Goal: Check status: Check status

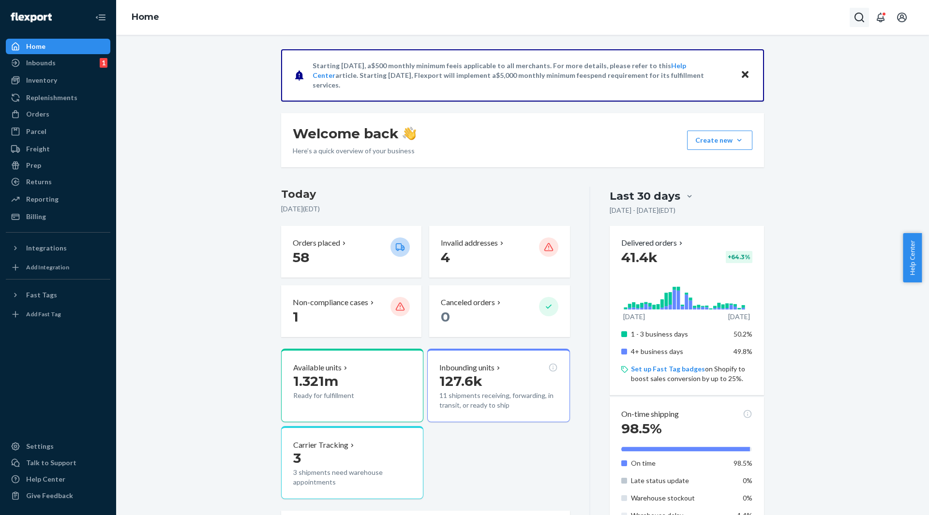
click at [862, 16] on icon "Open Search Box" at bounding box center [859, 18] width 10 height 10
click at [809, 12] on div at bounding box center [791, 17] width 155 height 19
click at [795, 21] on input "Search Input" at bounding box center [787, 18] width 119 height 10
paste input "7638407"
type input "7638407"
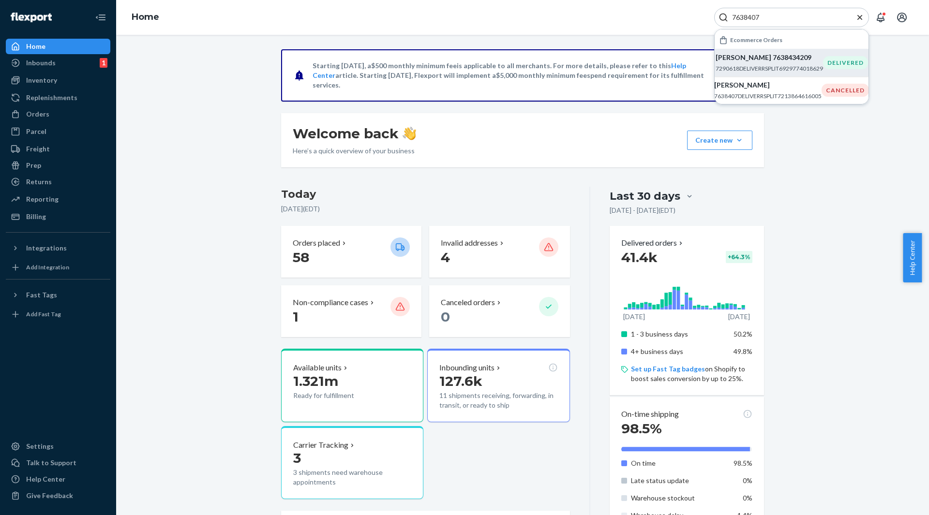
click at [739, 58] on p "[PERSON_NAME] 7638434209" at bounding box center [769, 58] width 107 height 10
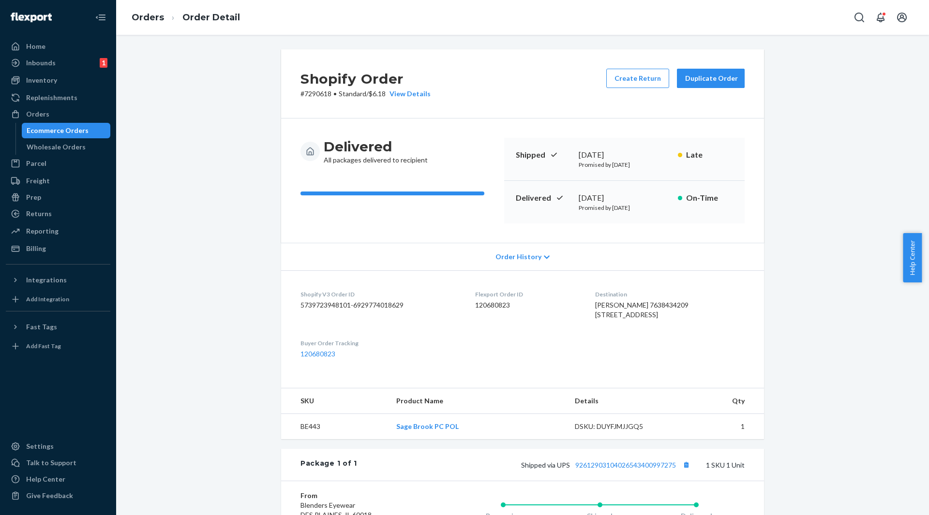
drag, startPoint x: 867, startPoint y: 22, endPoint x: 835, endPoint y: 35, distance: 34.3
click at [865, 23] on button "Open Search Box" at bounding box center [859, 17] width 19 height 19
click at [785, 22] on div at bounding box center [791, 17] width 155 height 19
click at [762, 20] on input "Search Input" at bounding box center [787, 18] width 119 height 10
paste input "7638407"
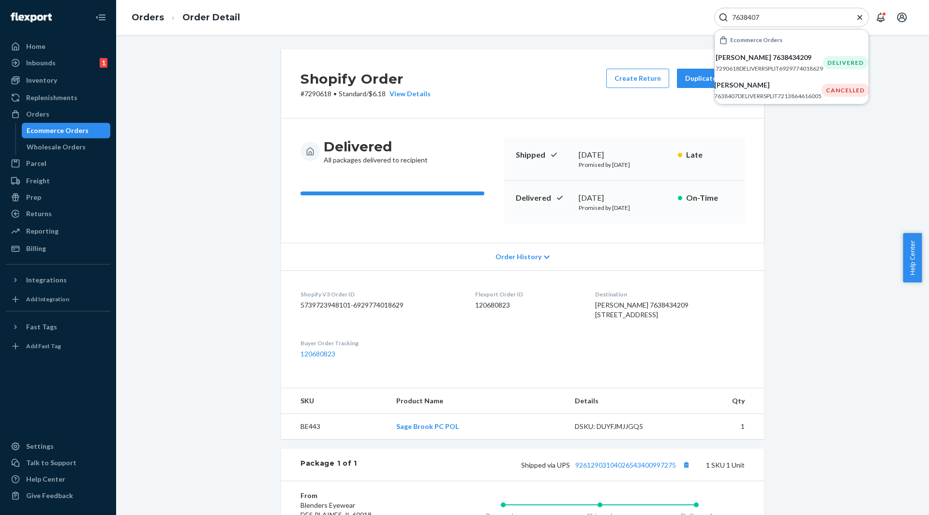
type input "7638407"
click at [772, 63] on div "[PERSON_NAME] 7638434209 7290618DELIVERRSPLIT6929774018629" at bounding box center [769, 63] width 107 height 20
click at [773, 63] on div "[PERSON_NAME] 7638434209 7290618DELIVERRSPLIT6929774018629" at bounding box center [769, 63] width 107 height 20
click at [764, 55] on p "[PERSON_NAME] 7638434209" at bounding box center [769, 58] width 107 height 10
click at [777, 64] on p "7290618DELIVERRSPLIT6929774018629" at bounding box center [769, 68] width 107 height 8
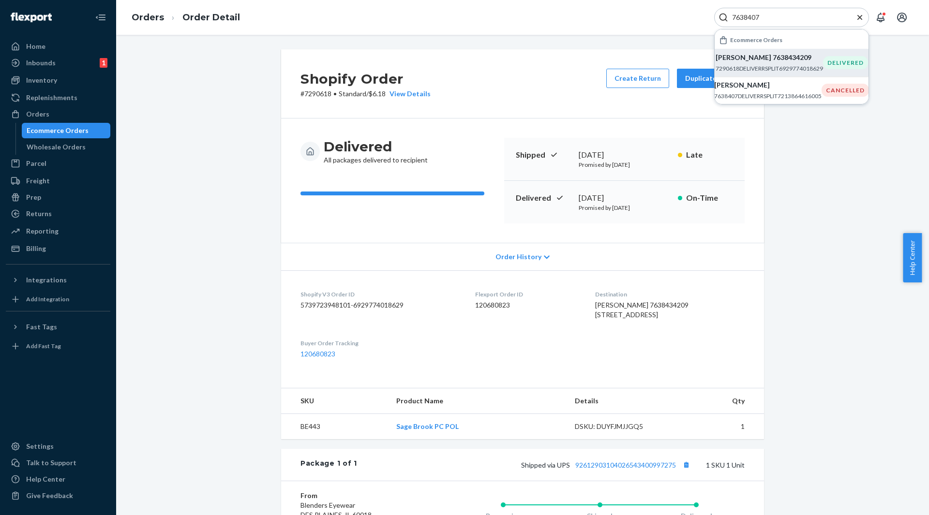
click at [755, 64] on p "7290618DELIVERRSPLIT6929774018629" at bounding box center [769, 68] width 107 height 8
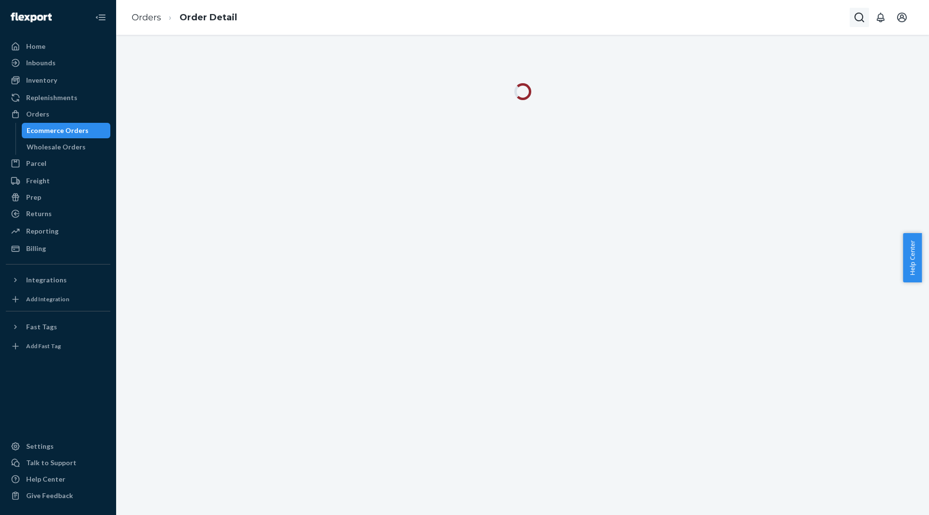
drag, startPoint x: 875, startPoint y: 7, endPoint x: 866, endPoint y: 12, distance: 10.0
click at [868, 10] on div "Orders Order Detail" at bounding box center [522, 17] width 813 height 35
click at [855, 18] on icon "Open Search Box" at bounding box center [859, 18] width 10 height 10
click at [810, 18] on input "Search Input" at bounding box center [787, 18] width 119 height 10
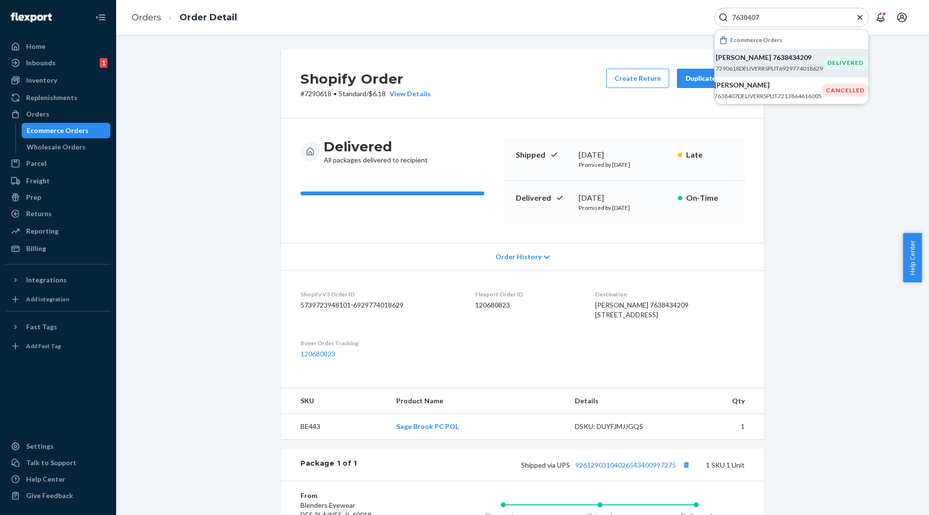
click at [791, 65] on p "7290618DELIVERRSPLIT6929774018629" at bounding box center [769, 68] width 107 height 8
click at [776, 65] on p "7290618DELIVERRSPLIT6929774018629" at bounding box center [769, 68] width 107 height 8
click at [751, 55] on p "[PERSON_NAME] 7638434209" at bounding box center [769, 58] width 107 height 10
click at [793, 62] on div "[PERSON_NAME] 7638434209 7290618DELIVERRSPLIT6929774018629" at bounding box center [769, 63] width 107 height 20
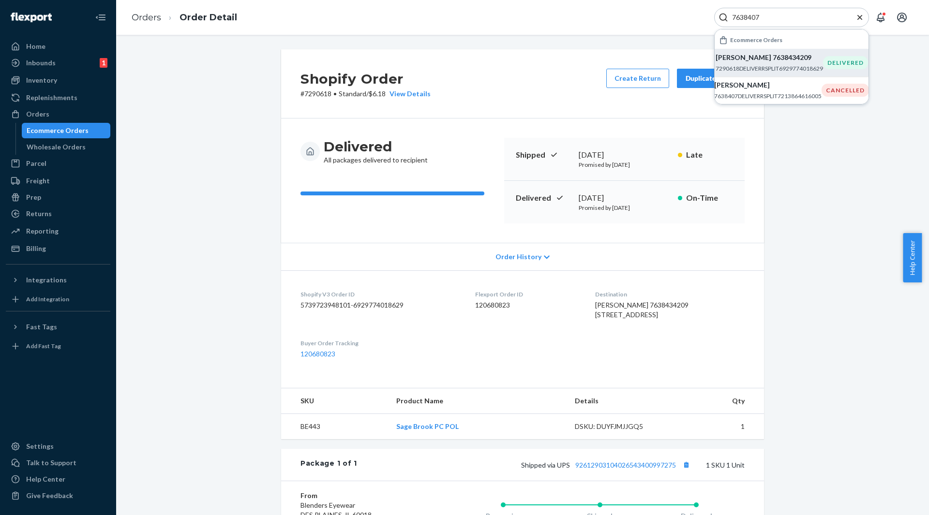
click at [793, 62] on div "[PERSON_NAME] 7638434209 7290618DELIVERRSPLIT6929774018629" at bounding box center [769, 63] width 107 height 20
click at [733, 18] on input "7638407" at bounding box center [787, 18] width 119 height 10
paste input "286"
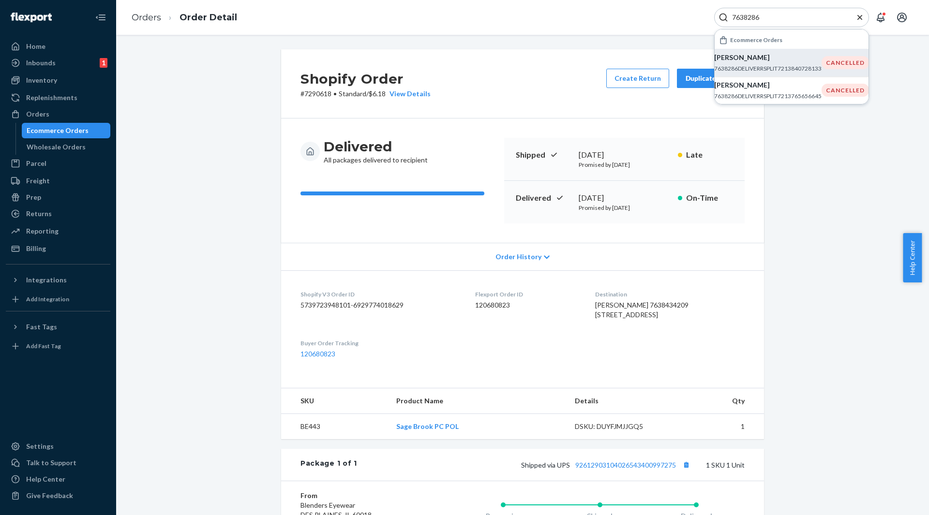
click at [804, 60] on p "[PERSON_NAME]" at bounding box center [767, 58] width 107 height 10
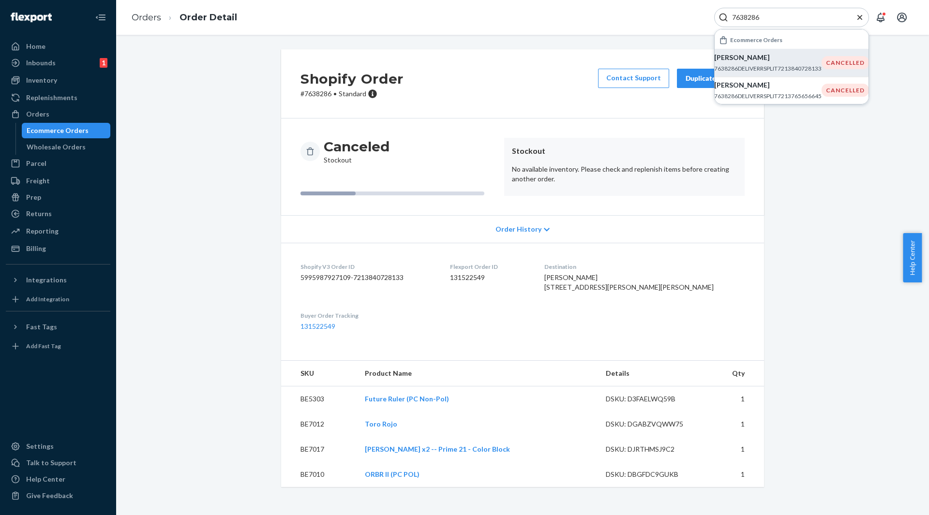
click at [743, 20] on input "7638286" at bounding box center [787, 18] width 119 height 10
click at [741, 19] on input "7638286" at bounding box center [787, 18] width 119 height 10
click at [736, 16] on input "7638286" at bounding box center [787, 18] width 119 height 10
paste input "7897"
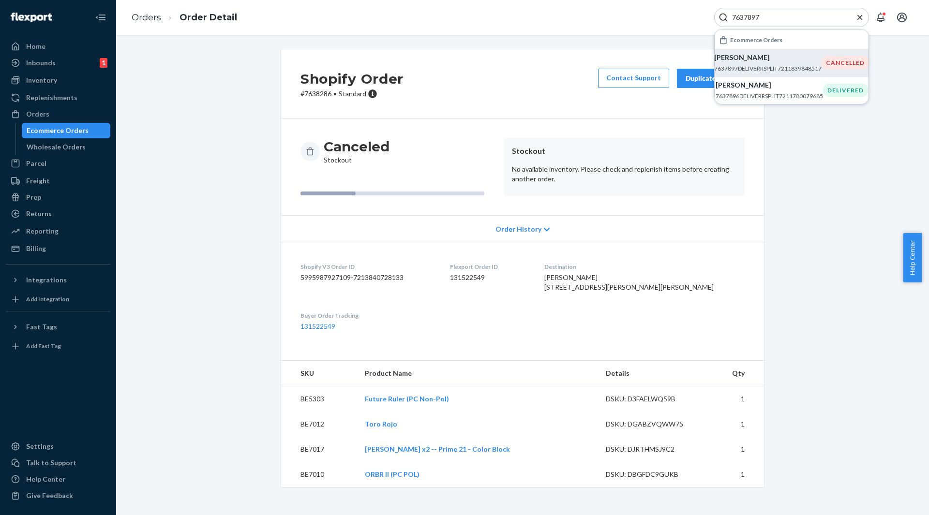
click at [796, 67] on p "7637897DELIVERRSPLIT7211839848517" at bounding box center [767, 68] width 107 height 8
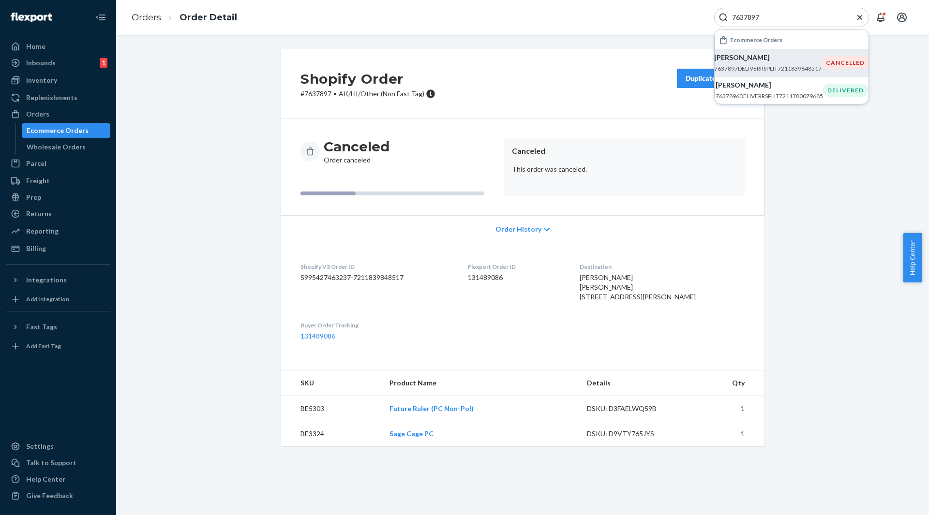
click at [740, 17] on input "7637897" at bounding box center [787, 18] width 119 height 10
paste input "40124"
click at [747, 57] on p "[PERSON_NAME]" at bounding box center [767, 58] width 107 height 10
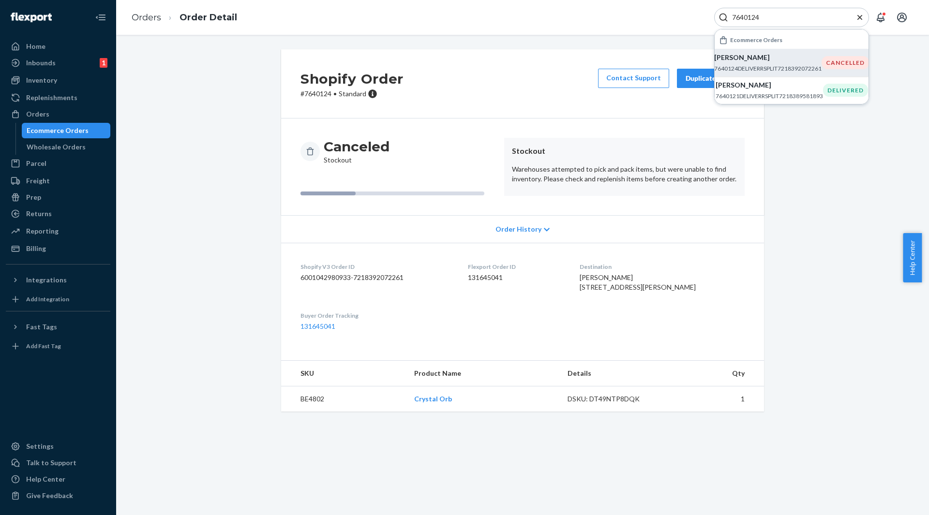
click at [727, 15] on icon "Search Icon" at bounding box center [723, 18] width 10 height 10
click at [750, 15] on input "7640124" at bounding box center [787, 18] width 119 height 10
click at [752, 62] on p "[PERSON_NAME]" at bounding box center [767, 58] width 107 height 10
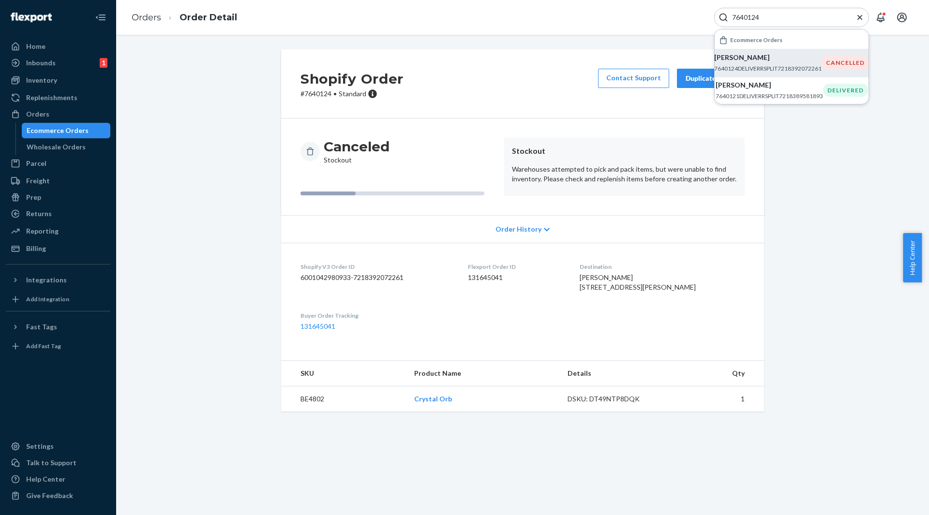
click at [741, 17] on input "7640124" at bounding box center [787, 18] width 119 height 10
paste input "39903"
click at [796, 52] on li "[PERSON_NAME] 7639903DELIVERRSPLIT7218247237701 CANCELLED" at bounding box center [792, 63] width 154 height 28
click at [750, 22] on div "7639903" at bounding box center [791, 17] width 155 height 19
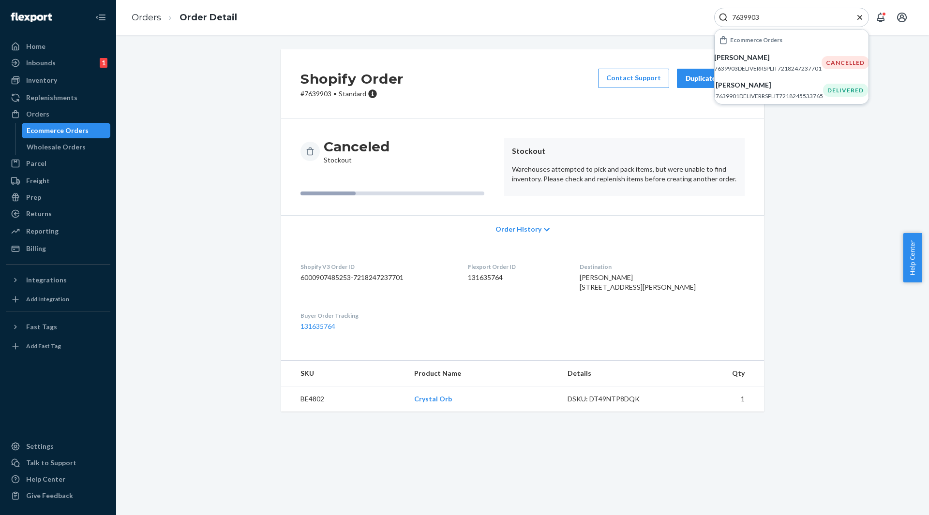
click at [750, 22] on div "7639903" at bounding box center [791, 17] width 155 height 19
click at [741, 12] on div "7639903" at bounding box center [791, 17] width 155 height 19
click at [744, 14] on input "7639903" at bounding box center [787, 18] width 119 height 10
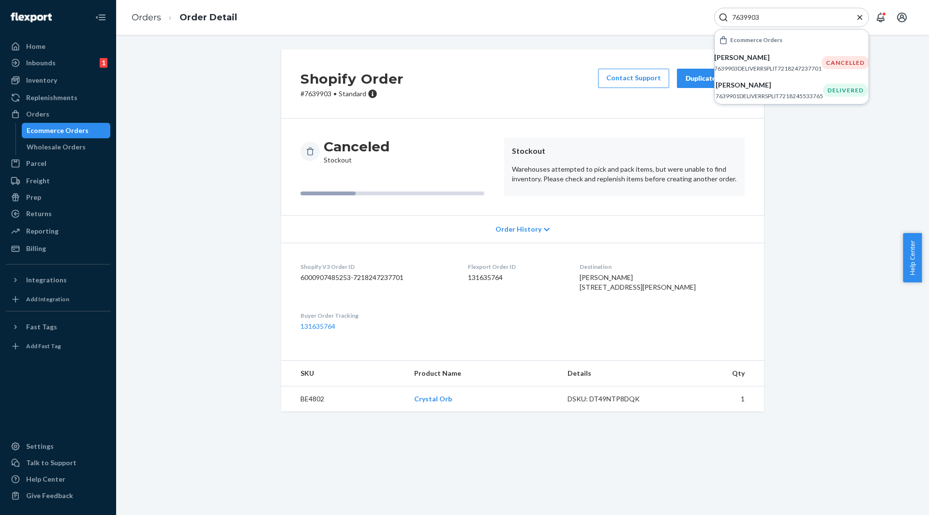
paste input "318"
click at [728, 58] on p "[PERSON_NAME]" at bounding box center [769, 58] width 107 height 10
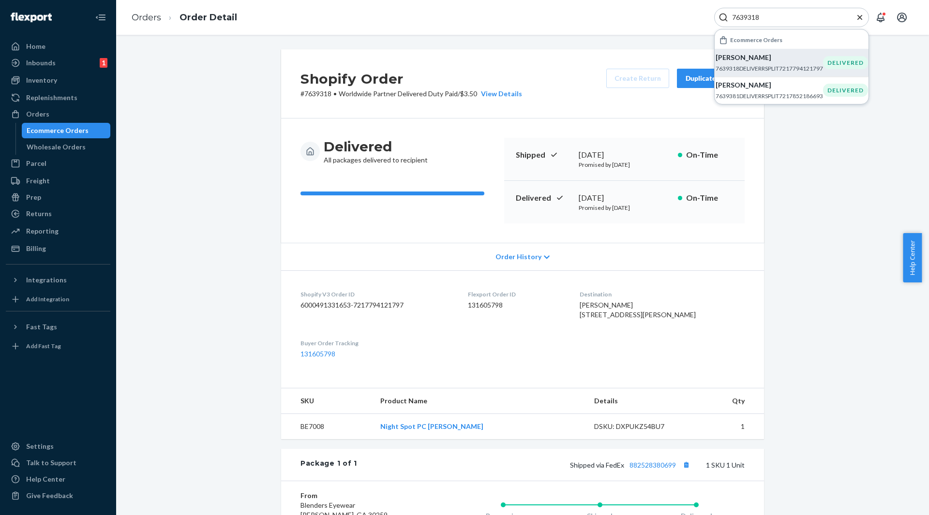
click at [737, 17] on input "7639318" at bounding box center [787, 18] width 119 height 10
paste input "41650"
click at [732, 69] on p "7641650DELIVERRSPLIT7219695452229" at bounding box center [767, 68] width 107 height 8
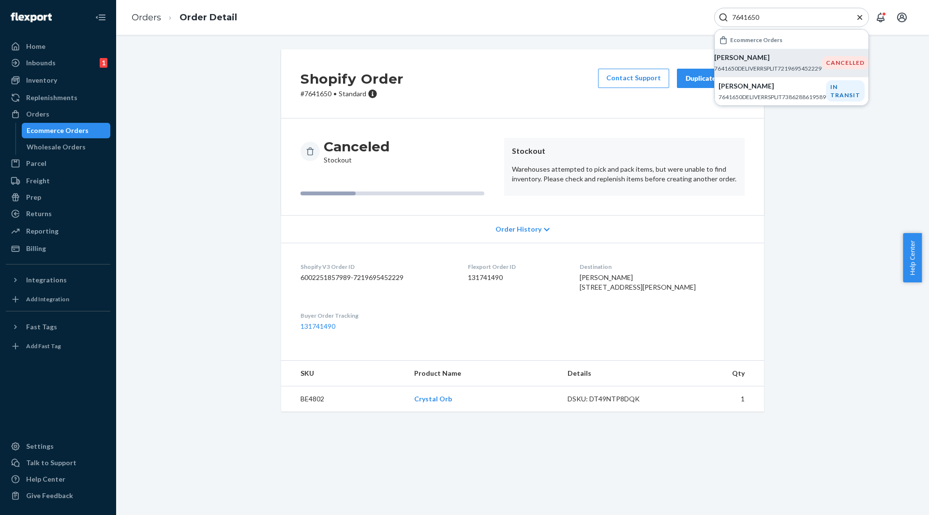
click at [739, 18] on input "7641650" at bounding box center [787, 18] width 119 height 10
paste input "33"
click at [750, 59] on p "[PERSON_NAME]" at bounding box center [767, 58] width 107 height 10
click at [747, 14] on input "7641633" at bounding box center [787, 18] width 119 height 10
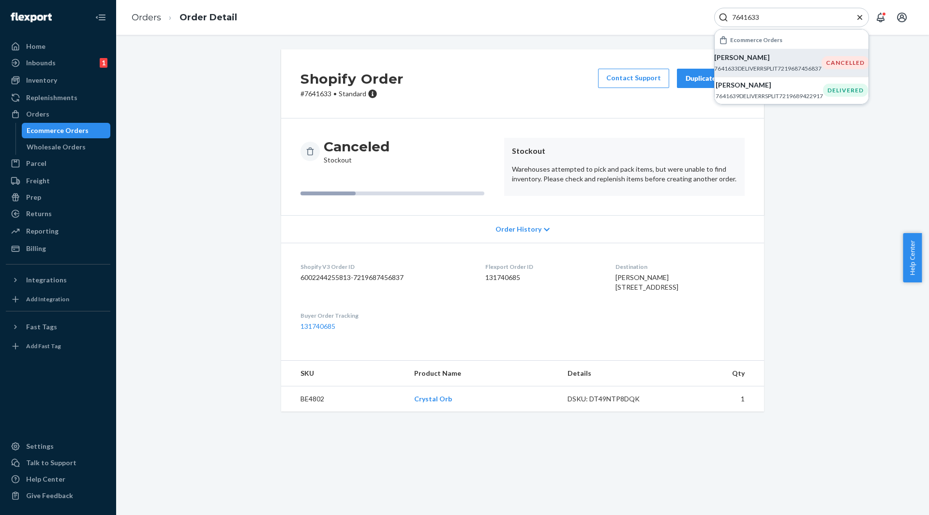
click at [747, 14] on input "7641633" at bounding box center [787, 18] width 119 height 10
paste input "121"
click at [779, 64] on div "[PERSON_NAME] 7641121DELIVERRSPLIT7219338281029" at bounding box center [767, 63] width 107 height 20
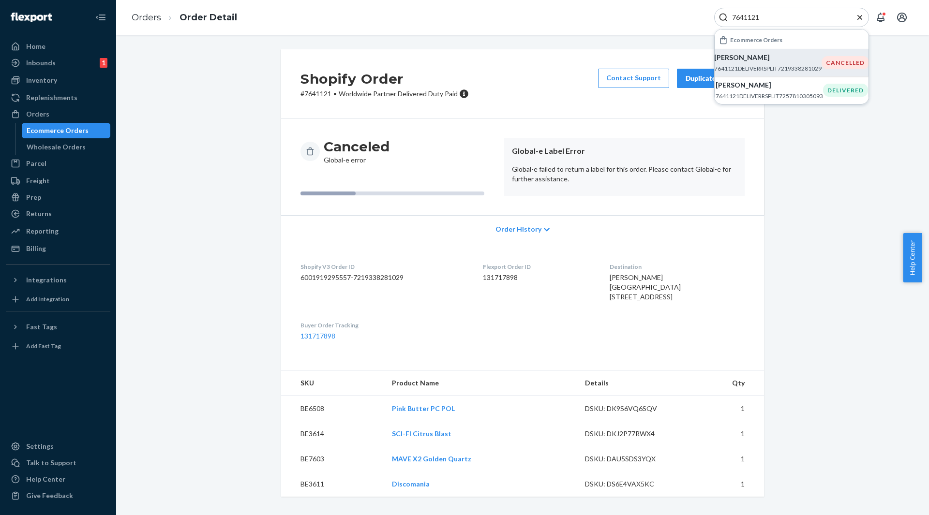
click at [748, 17] on input "7641121" at bounding box center [787, 18] width 119 height 10
paste input "0869"
click at [751, 64] on p "7640869DELIVERRSPLIT7219180142661" at bounding box center [767, 68] width 107 height 8
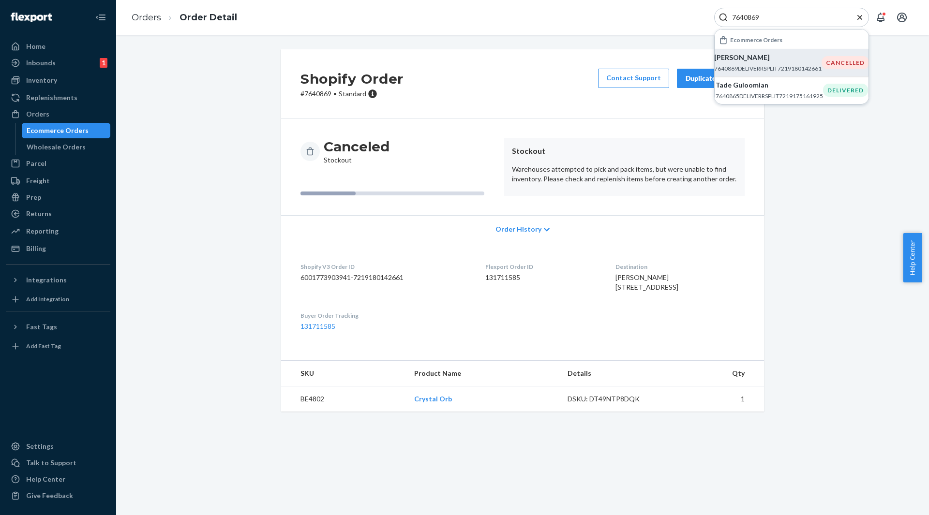
click at [729, 16] on input "7640869" at bounding box center [787, 18] width 119 height 10
paste input "4154"
click at [744, 55] on p "[PERSON_NAME]" at bounding box center [769, 58] width 107 height 10
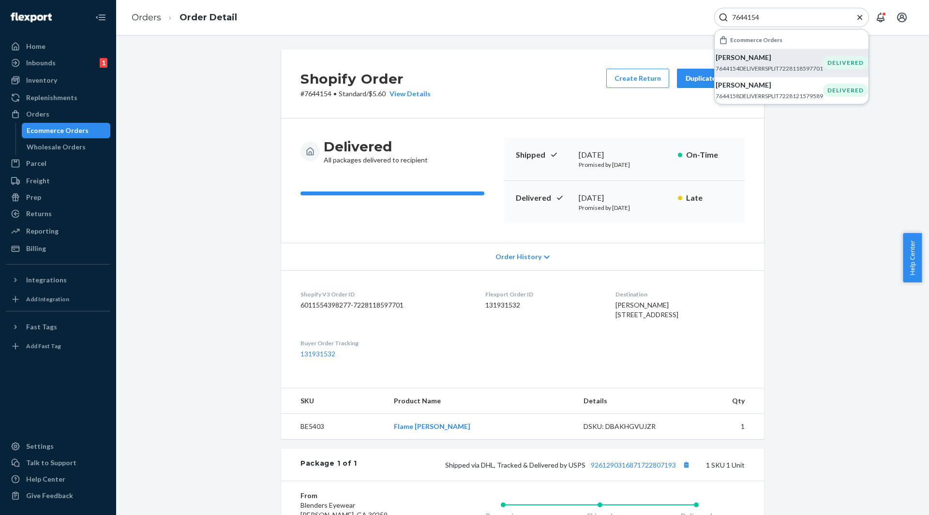
click at [758, 19] on input "7644154" at bounding box center [787, 18] width 119 height 10
click at [757, 19] on input "7644154" at bounding box center [787, 18] width 119 height 10
paste input "48"
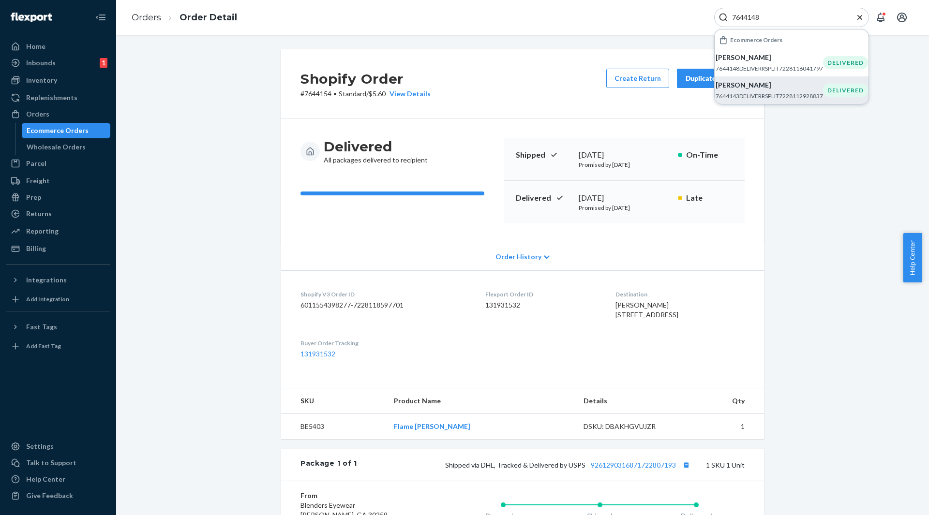
drag, startPoint x: 723, startPoint y: 78, endPoint x: 734, endPoint y: 81, distance: 11.4
click at [734, 81] on div "Orders Order Detail 7644148 Ecommerce Orders [PERSON_NAME] 7644148DELIVERRSPLIT…" at bounding box center [522, 257] width 813 height 515
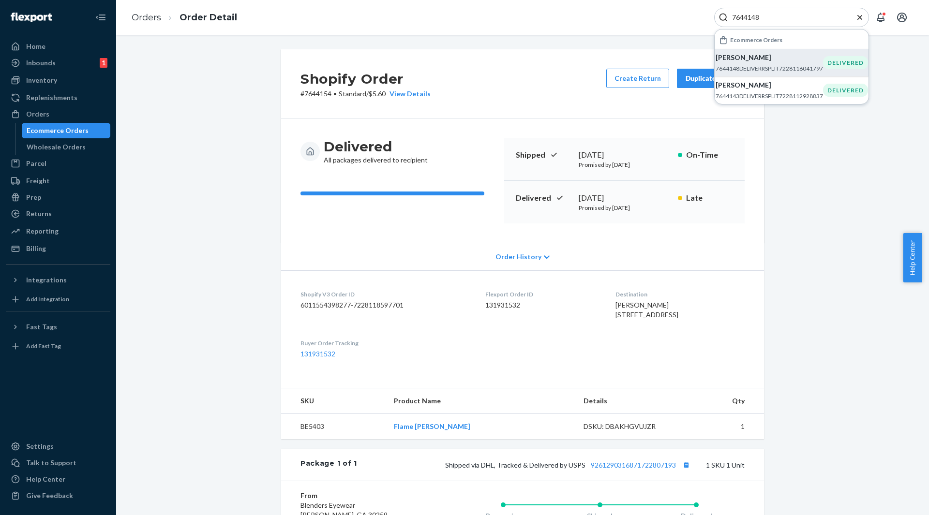
click at [740, 61] on p "[PERSON_NAME]" at bounding box center [769, 58] width 107 height 10
click at [734, 24] on div "7644148" at bounding box center [791, 17] width 155 height 19
click at [734, 20] on input "7644148" at bounding box center [787, 18] width 119 height 10
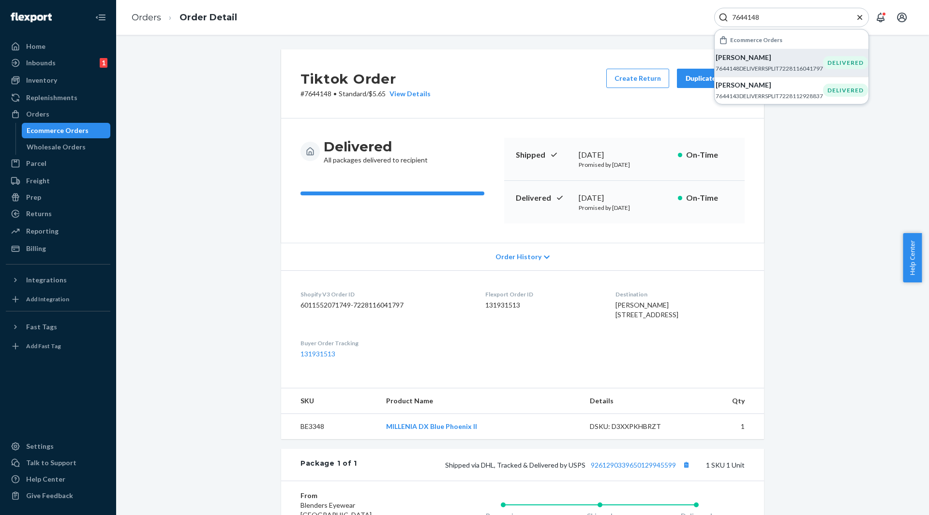
paste input "7"
drag, startPoint x: 733, startPoint y: 59, endPoint x: 712, endPoint y: 45, distance: 24.6
click at [733, 59] on p "[PERSON_NAME]" at bounding box center [769, 58] width 107 height 10
click at [745, 17] on input "7644147" at bounding box center [787, 18] width 119 height 10
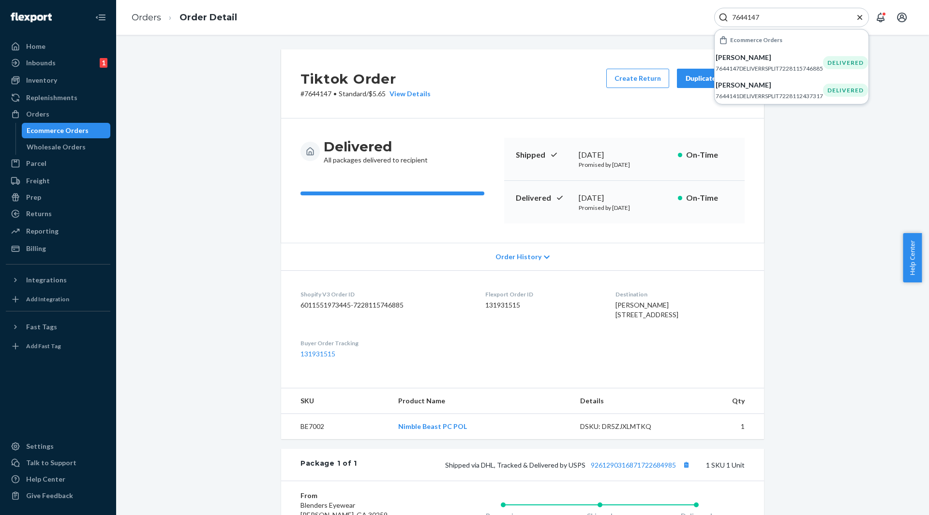
paste input "3991"
click at [734, 58] on p "[PERSON_NAME]" at bounding box center [769, 58] width 107 height 10
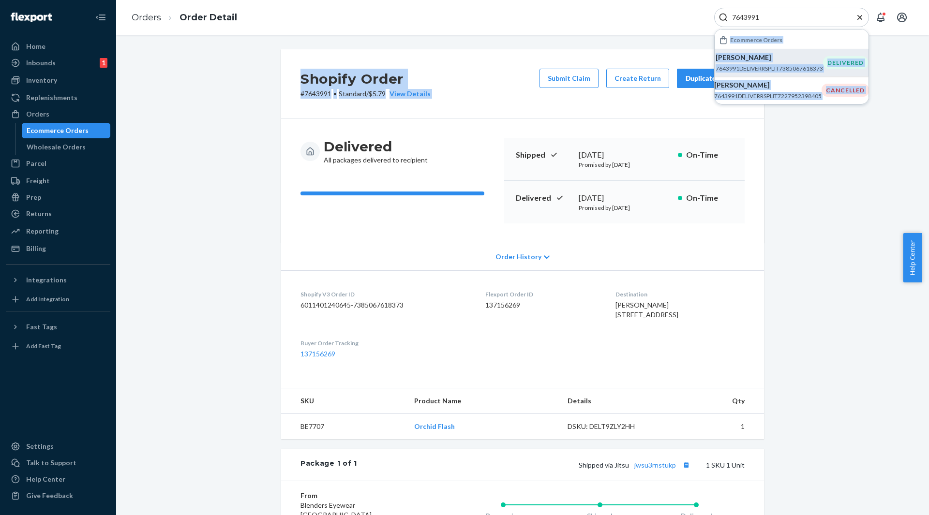
drag, startPoint x: 650, startPoint y: 32, endPoint x: 713, endPoint y: 31, distance: 62.4
click at [716, 32] on div "Orders Order Detail 7643991 Ecommerce Orders [PERSON_NAME] 7643991DELIVERRSPLIT…" at bounding box center [522, 257] width 813 height 515
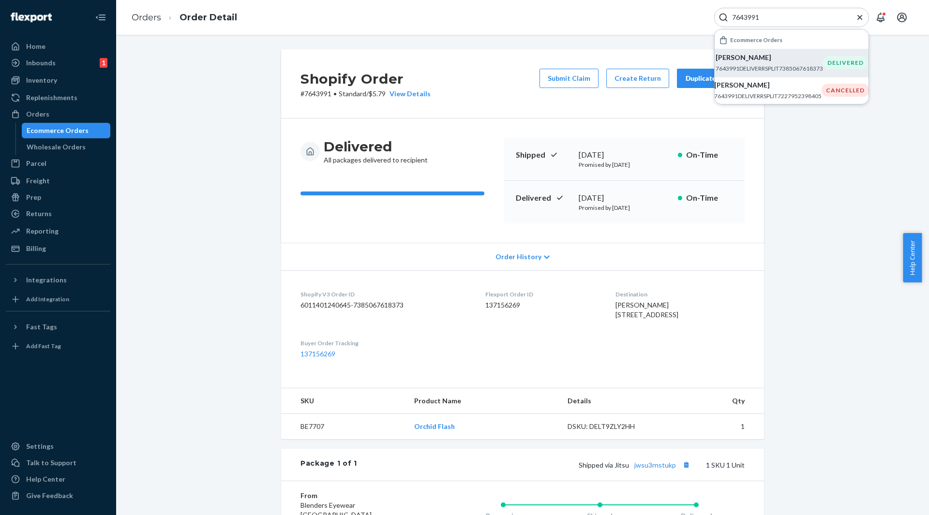
click at [744, 13] on input "7643991" at bounding box center [787, 18] width 119 height 10
paste input "696"
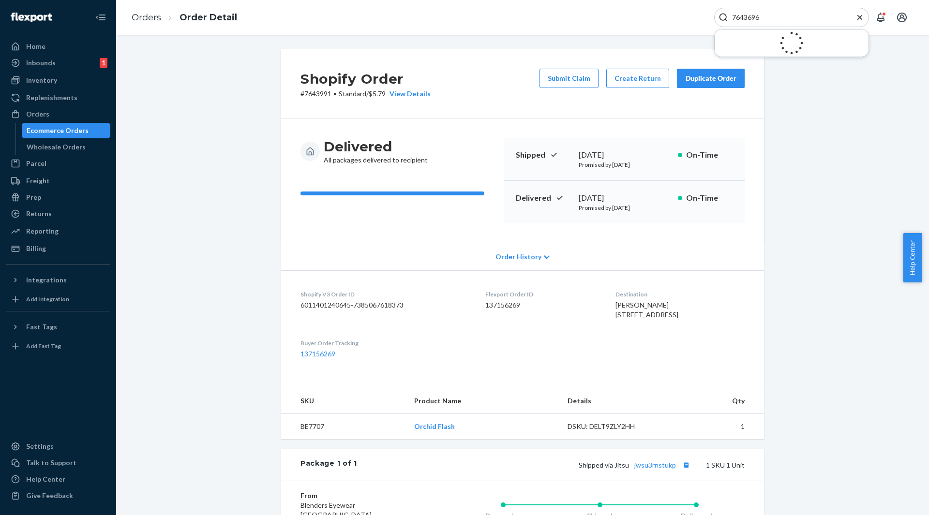
type input "7643696"
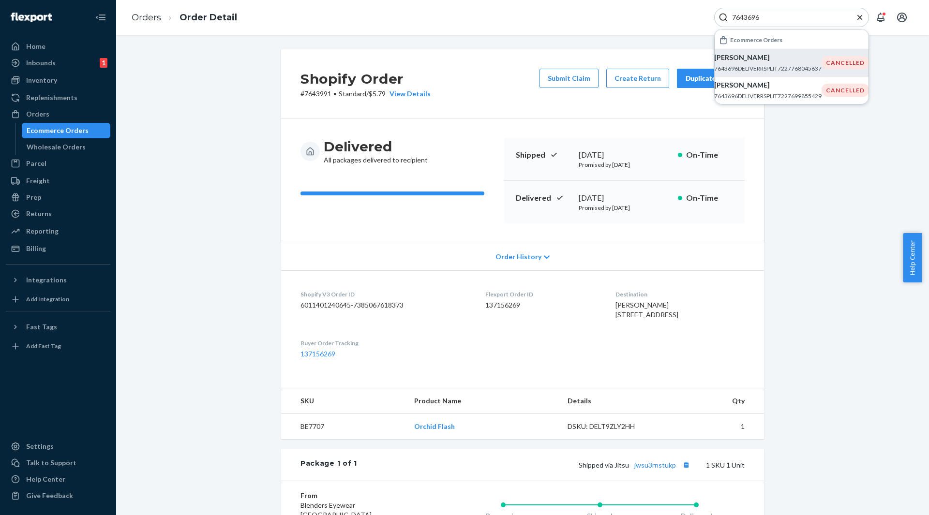
click at [729, 64] on p "7643696DELIVERRSPLIT7227768045637" at bounding box center [767, 68] width 107 height 8
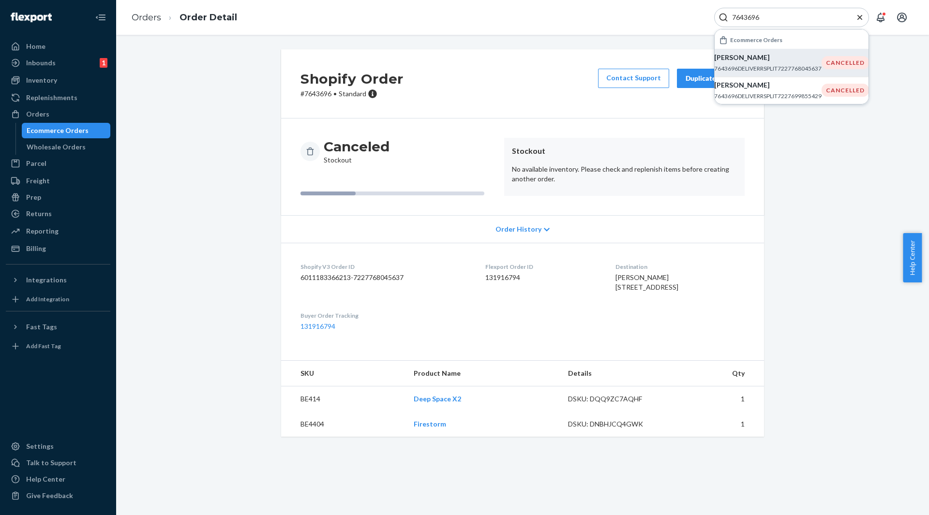
click at [530, 45] on div "Shopify Order # [PHONE_NUMBER] • Standard Contact Support Duplicate Order Cance…" at bounding box center [522, 275] width 813 height 480
click at [746, 15] on input "7643696" at bounding box center [787, 18] width 119 height 10
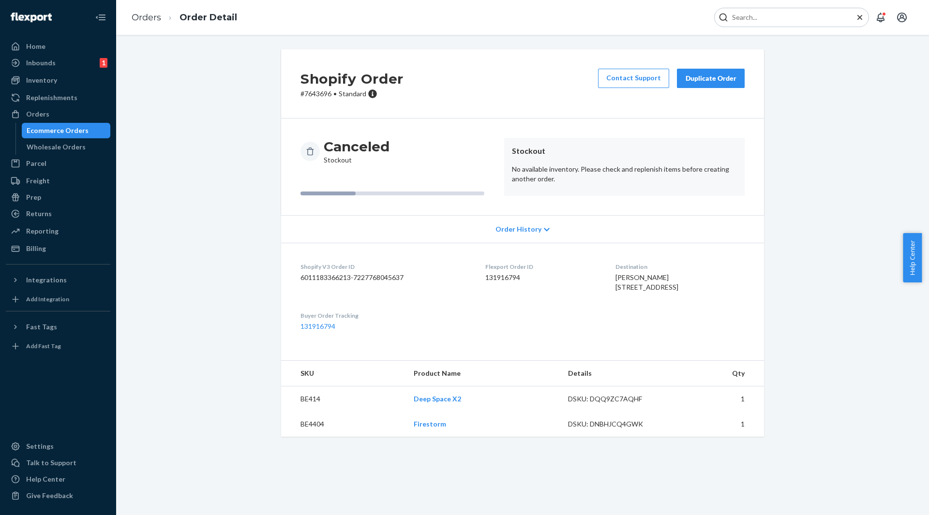
paste input "[URL][DOMAIN_NAME]"
click at [807, 15] on input "[URL][DOMAIN_NAME]" at bounding box center [787, 18] width 119 height 10
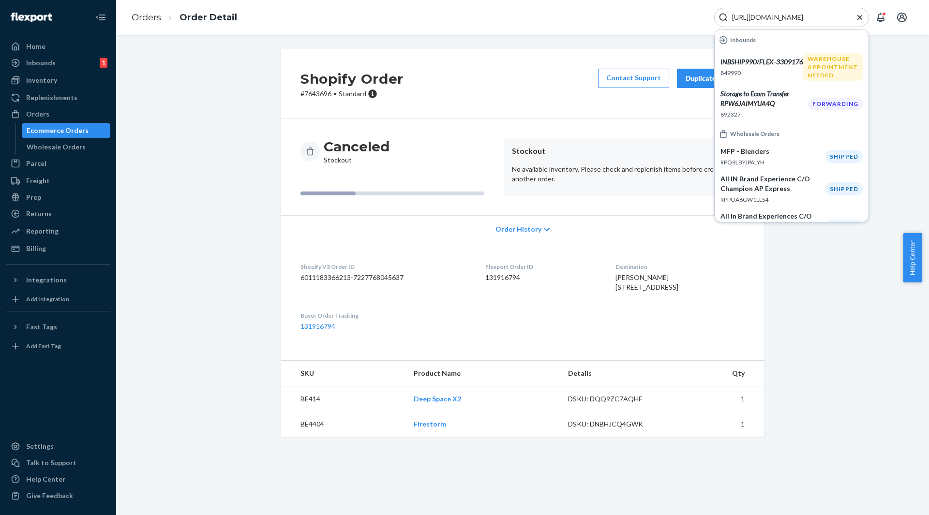
click at [794, 19] on input "[URL][DOMAIN_NAME]" at bounding box center [787, 18] width 119 height 10
click at [808, 14] on input "[URL][DOMAIN_NAME]" at bounding box center [787, 18] width 119 height 10
paste input "Search Input"
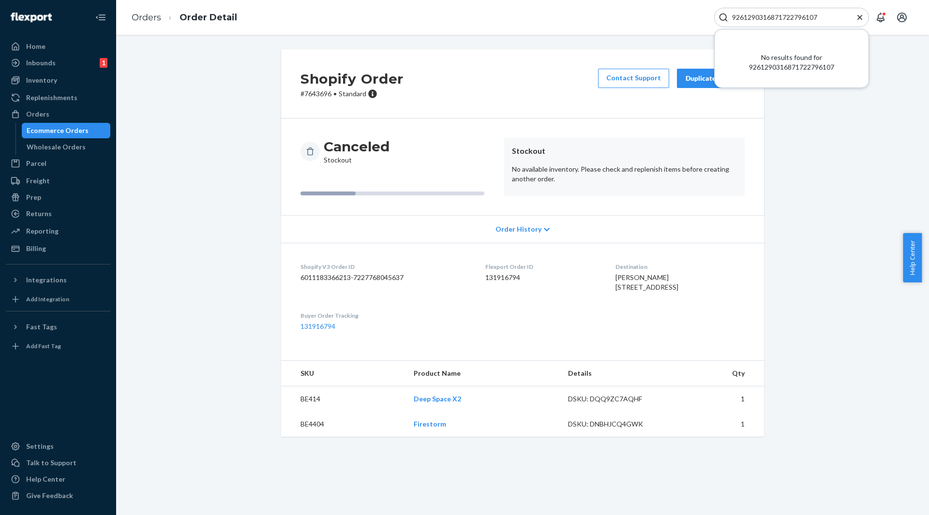
click at [799, 22] on input "9261290316871722796107" at bounding box center [787, 18] width 119 height 10
paste input "[URL][DOMAIN_NAME]"
type input "[URL][DOMAIN_NAME]"
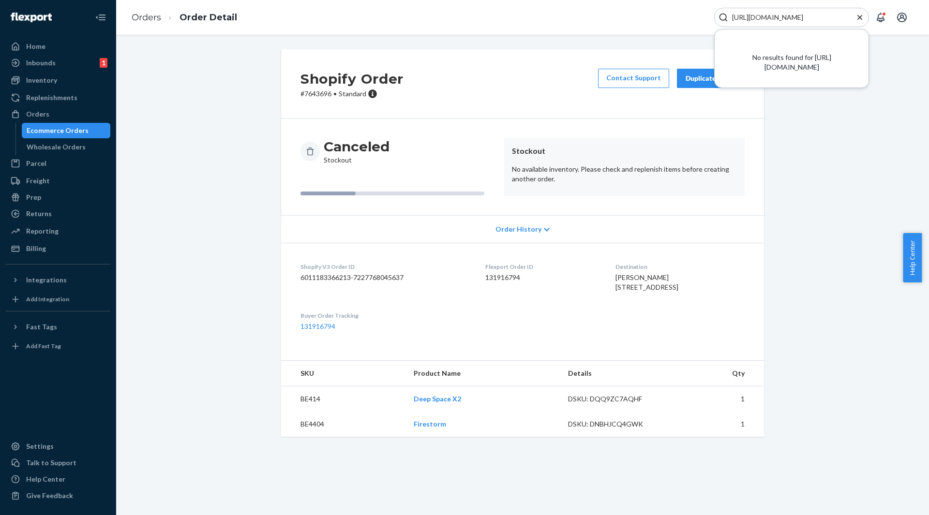
click at [827, 17] on input "[URL][DOMAIN_NAME]" at bounding box center [787, 18] width 119 height 10
drag, startPoint x: 860, startPoint y: 21, endPoint x: 841, endPoint y: 24, distance: 19.0
click at [860, 21] on icon "Close Search" at bounding box center [860, 18] width 10 height 10
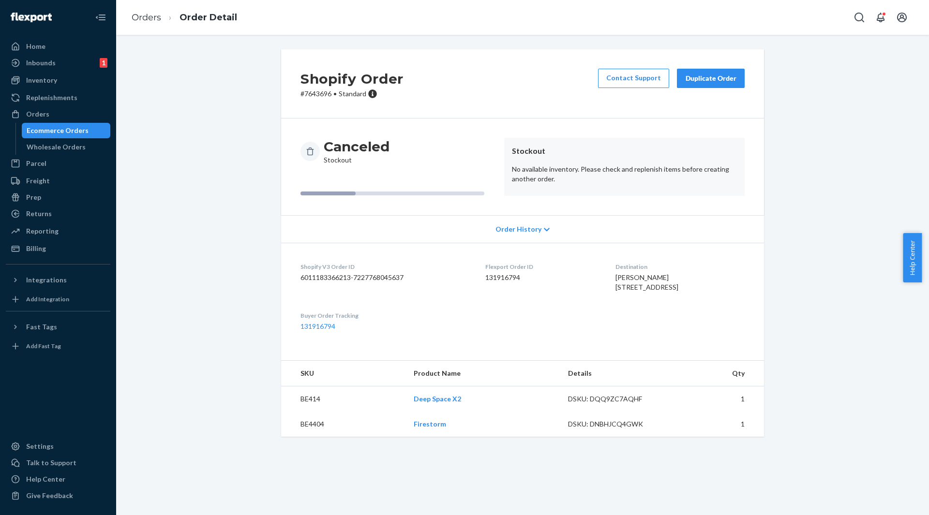
drag, startPoint x: 344, startPoint y: 143, endPoint x: 336, endPoint y: 138, distance: 9.5
click at [344, 143] on h3 "Canceled" at bounding box center [357, 146] width 66 height 17
click at [859, 18] on icon "Open Search Box" at bounding box center [859, 18] width 12 height 12
drag, startPoint x: 817, startPoint y: 29, endPoint x: 803, endPoint y: 16, distance: 18.5
click at [815, 29] on div "Orders Order Detail" at bounding box center [522, 17] width 813 height 35
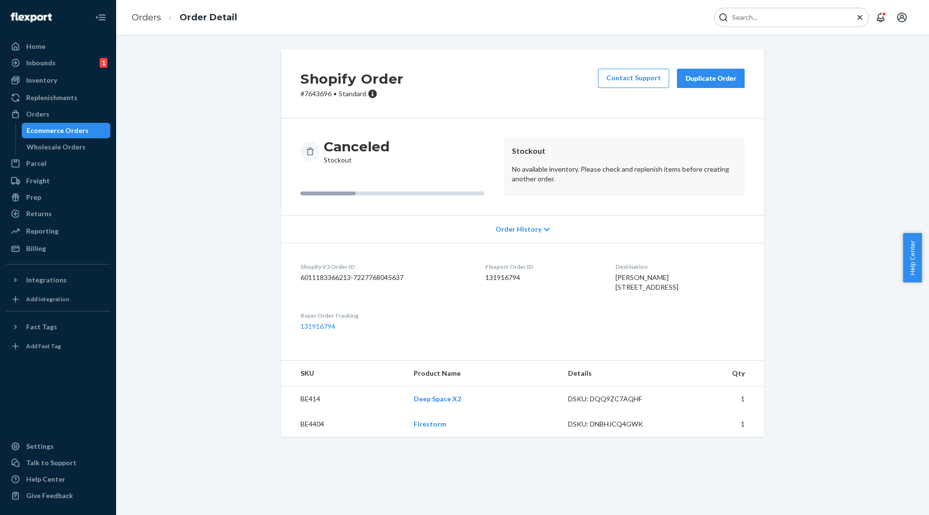
click at [803, 16] on input "Search Input" at bounding box center [787, 18] width 119 height 10
paste input "7643519"
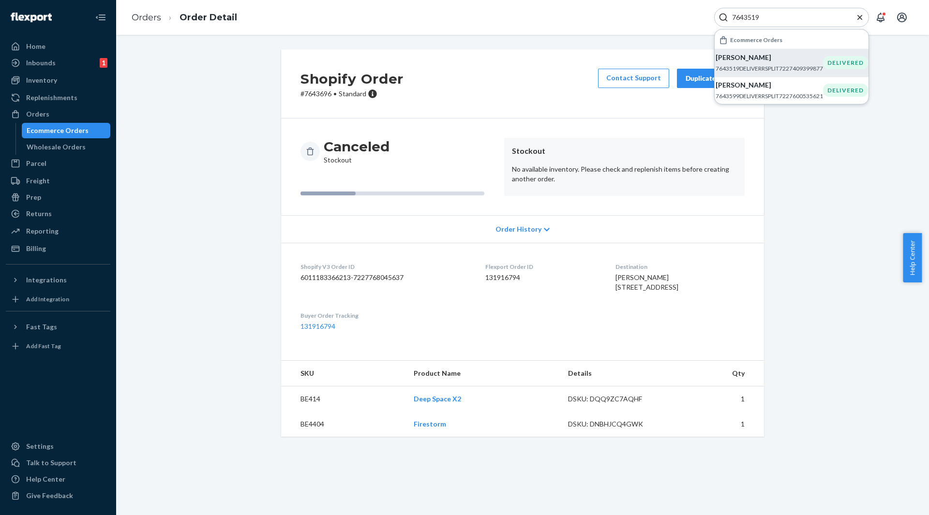
click at [746, 57] on p "[PERSON_NAME]" at bounding box center [769, 58] width 107 height 10
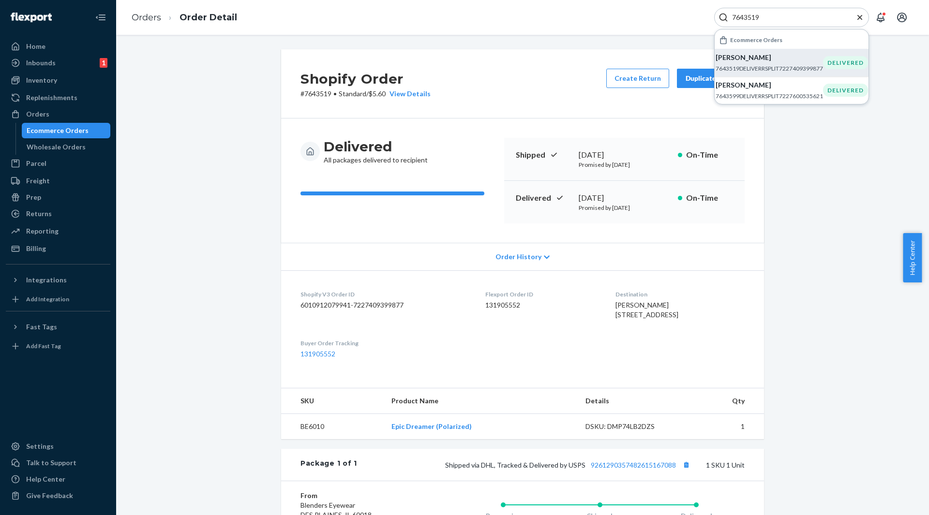
click at [745, 13] on input "7643519" at bounding box center [787, 18] width 119 height 10
paste input "5535"
type input "7645535"
click at [749, 55] on p "[PERSON_NAME]" at bounding box center [769, 58] width 107 height 10
